Goal: Task Accomplishment & Management: Manage account settings

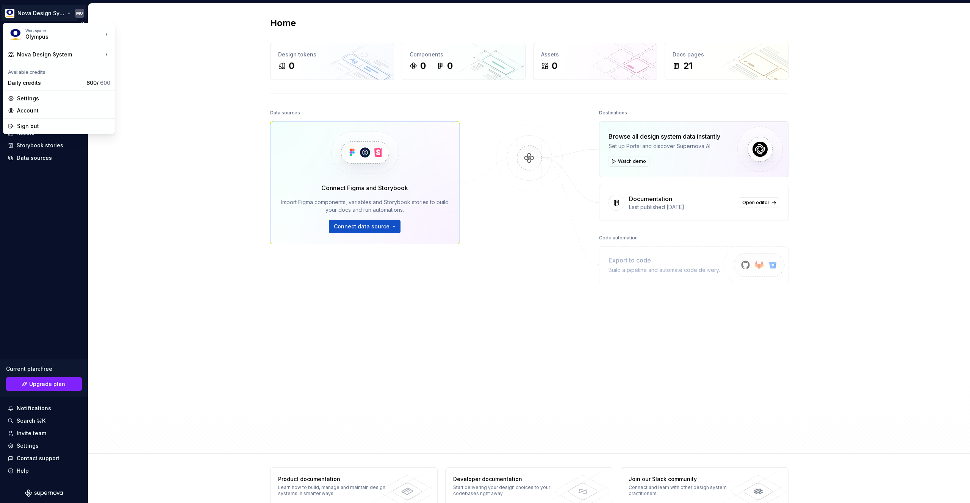
click at [36, 12] on html "Nova Design System MO Home Documentation Analytics Code automation Design syste…" at bounding box center [485, 251] width 970 height 503
click at [38, 56] on div "Nova Design System" at bounding box center [60, 55] width 86 height 8
click at [36, 97] on div "Settings" at bounding box center [63, 99] width 93 height 8
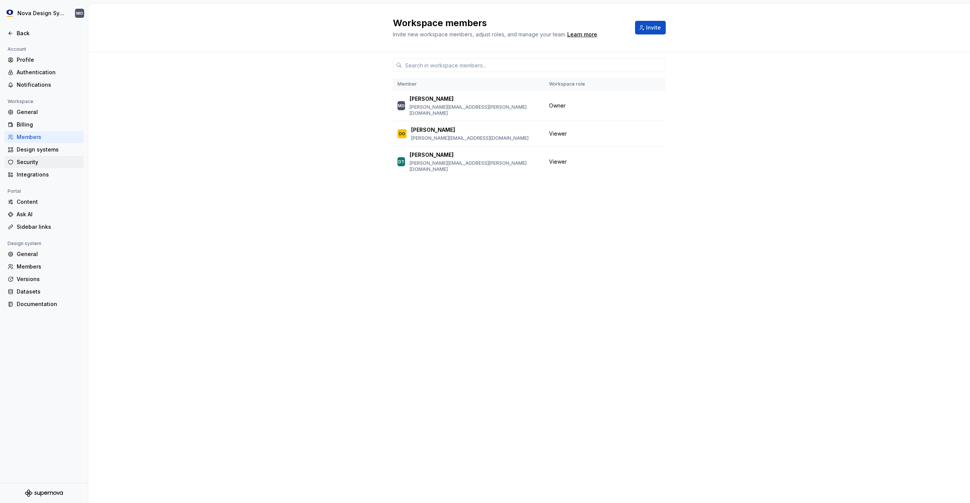
click at [36, 166] on div "Security" at bounding box center [44, 162] width 79 height 12
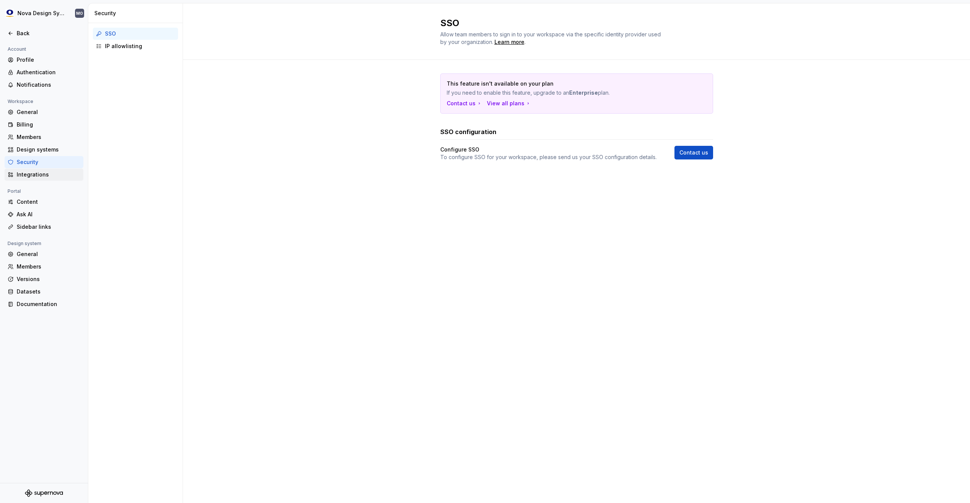
click at [39, 175] on div "Integrations" at bounding box center [49, 175] width 64 height 8
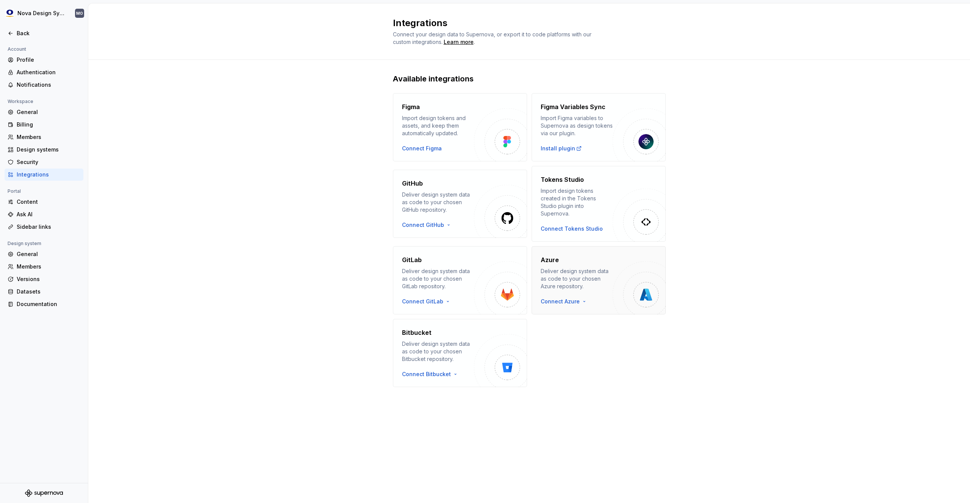
click at [605, 282] on div "Deliver design system data as code to your chosen Azure repository." at bounding box center [577, 278] width 72 height 23
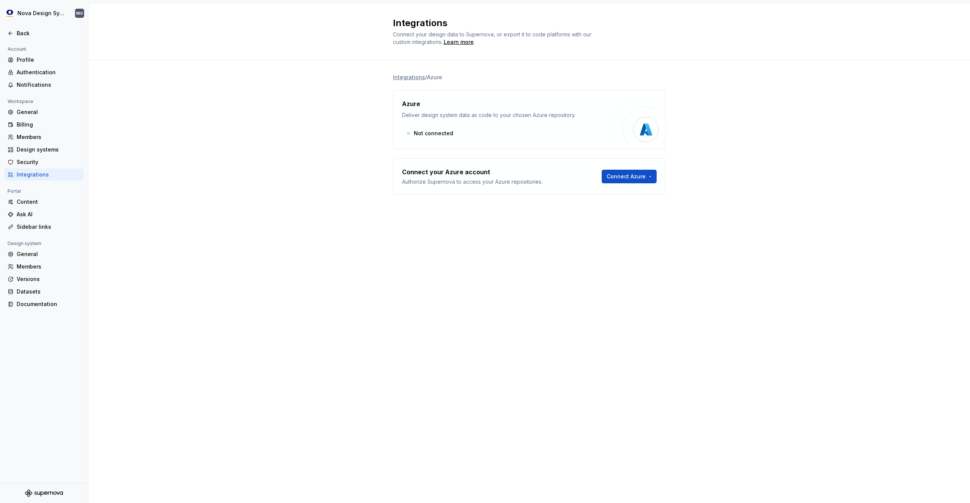
click at [422, 127] on div "Not connected" at bounding box center [507, 134] width 211 height 14
click at [425, 136] on div "Not connected" at bounding box center [507, 134] width 211 height 14
click at [631, 177] on html "Nova Design System MO Back Account Profile Authentication Notifications Workspa…" at bounding box center [485, 251] width 970 height 503
click at [638, 205] on div "Use a personal access token" at bounding box center [646, 205] width 77 height 8
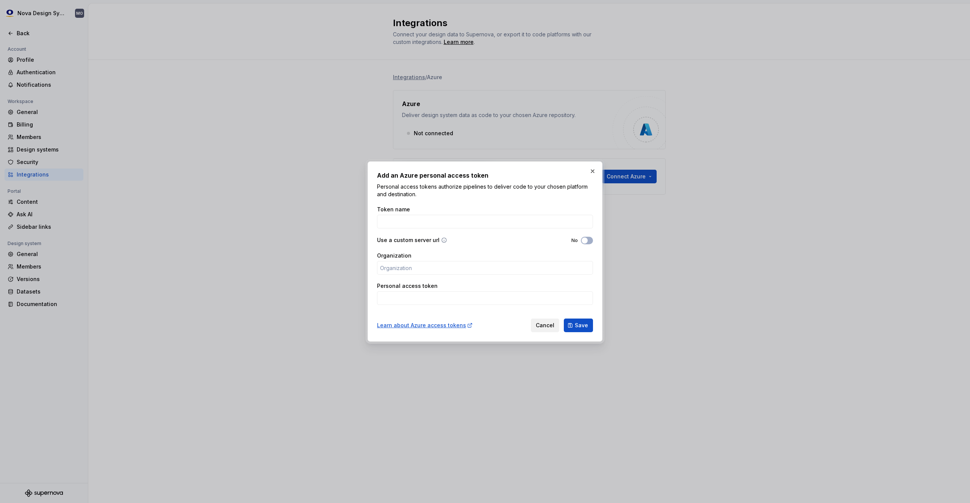
click at [550, 325] on span "Cancel" at bounding box center [545, 326] width 19 height 8
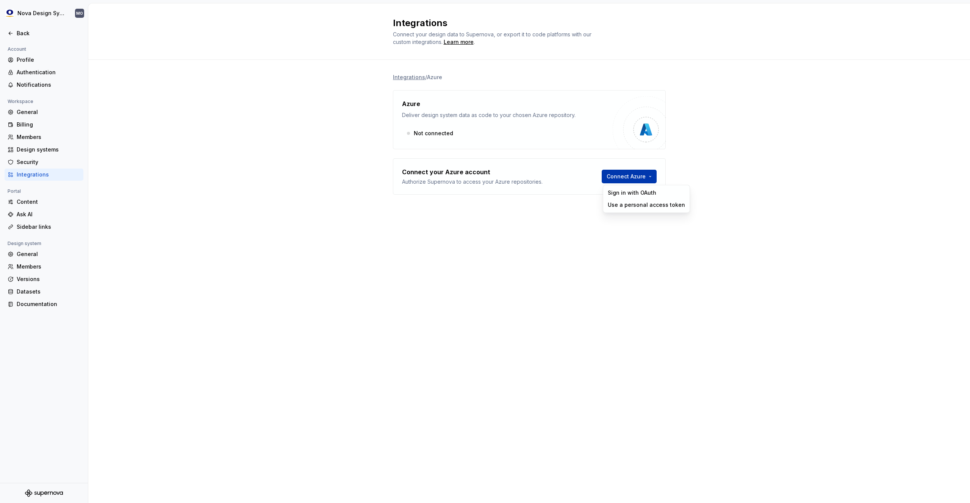
click at [632, 173] on html "Nova Design System MO Back Account Profile Authentication Notifications Workspa…" at bounding box center [485, 251] width 970 height 503
click at [629, 191] on div "Sign in with OAuth" at bounding box center [646, 193] width 77 height 8
click at [636, 176] on html "Nova Design System MO Back Account Profile Authentication Notifications Workspa…" at bounding box center [485, 251] width 970 height 503
click at [314, 158] on html "Nova Design System MO Back Account Profile Authentication Notifications Workspa…" at bounding box center [485, 251] width 970 height 503
click at [438, 135] on div "Not connected" at bounding box center [507, 134] width 211 height 14
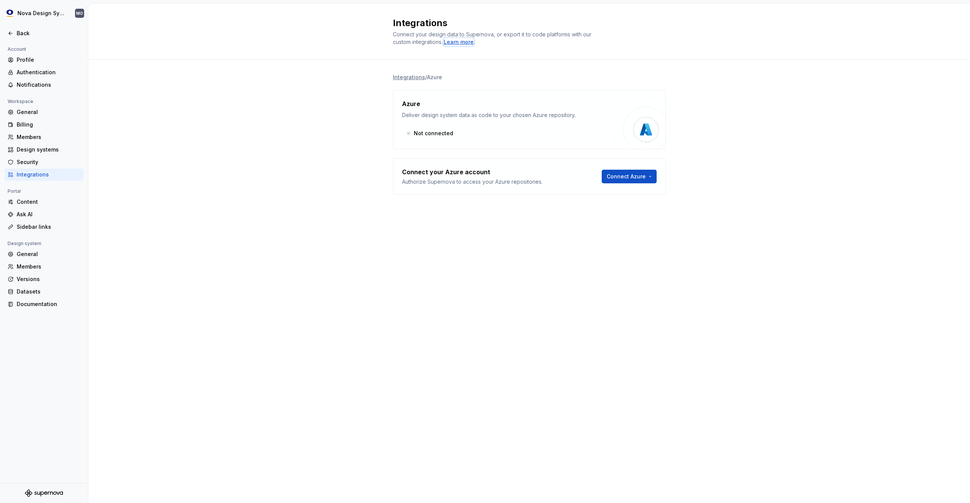
click at [466, 41] on div "Learn more" at bounding box center [459, 42] width 30 height 8
